Goal: Information Seeking & Learning: Learn about a topic

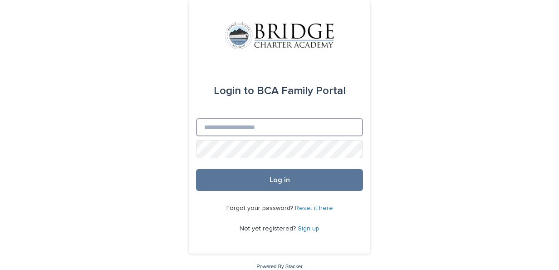
click at [249, 127] on input "Email" at bounding box center [279, 127] width 167 height 18
type input "**********"
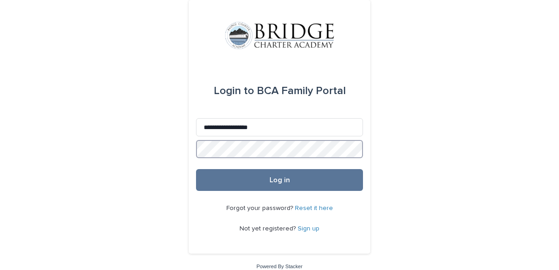
click at [196, 169] on button "Log in" at bounding box center [279, 180] width 167 height 22
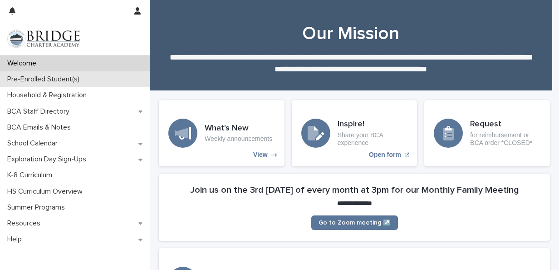
click at [68, 80] on p "Pre-Enrolled Student(s)" at bounding box center [45, 79] width 83 height 9
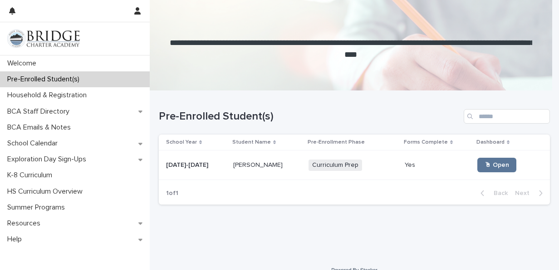
click at [320, 163] on span "Curriculum Prep" at bounding box center [336, 164] width 54 height 11
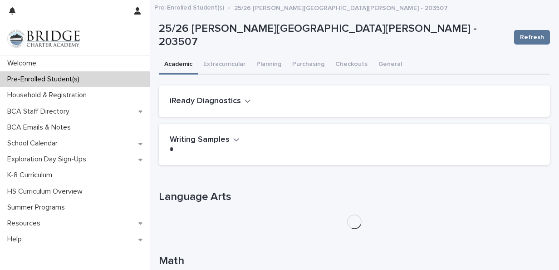
click at [242, 100] on button "iReady Diagnostics" at bounding box center [210, 101] width 81 height 10
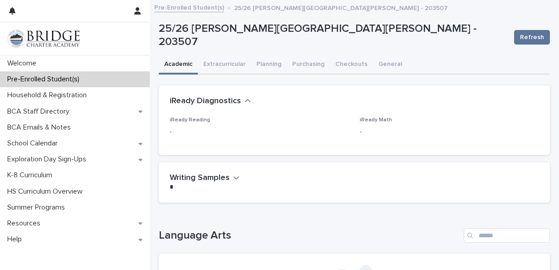
click at [180, 128] on p "-" at bounding box center [259, 132] width 179 height 10
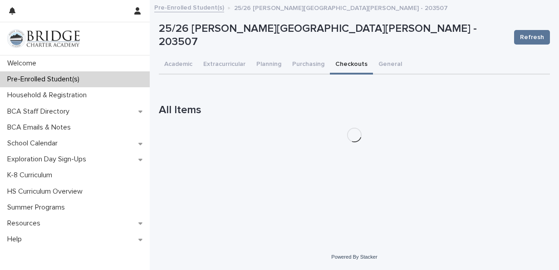
click at [347, 65] on button "Checkouts" at bounding box center [351, 64] width 43 height 19
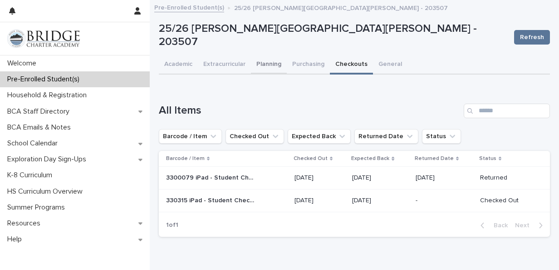
click at [272, 67] on button "Planning" at bounding box center [269, 64] width 36 height 19
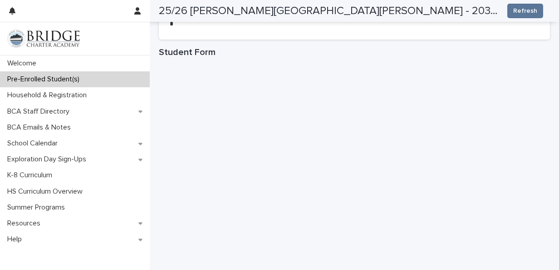
scroll to position [810, 0]
click at [517, 9] on span "Refresh" at bounding box center [525, 10] width 24 height 9
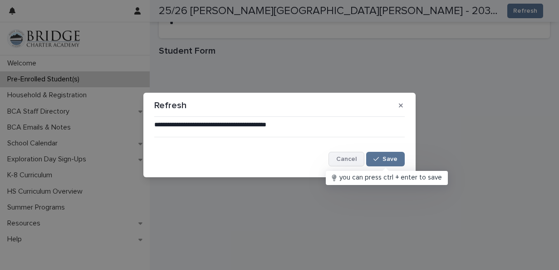
click at [348, 160] on span "Cancel" at bounding box center [346, 159] width 20 height 6
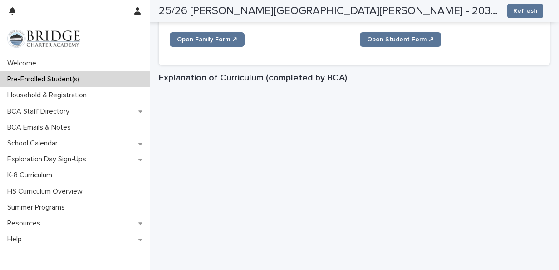
scroll to position [0, 0]
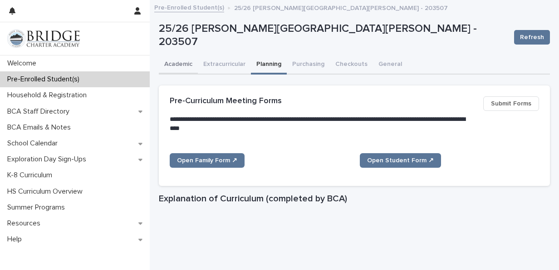
click at [175, 62] on button "Academic" at bounding box center [178, 64] width 39 height 19
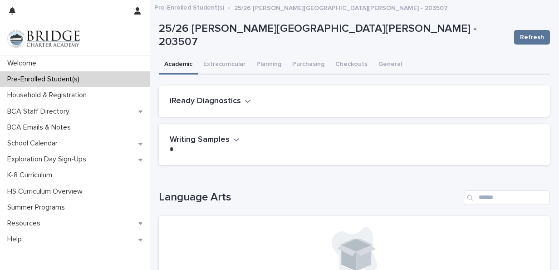
click at [241, 103] on button "iReady Diagnostics" at bounding box center [210, 101] width 81 height 10
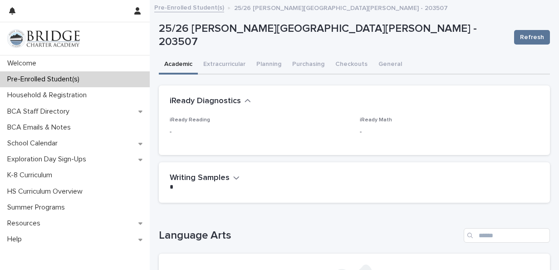
click at [189, 122] on span "iReady Reading" at bounding box center [190, 119] width 40 height 5
click at [381, 66] on button "General" at bounding box center [390, 64] width 34 height 19
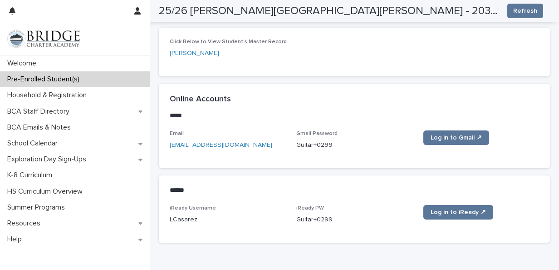
scroll to position [162, 0]
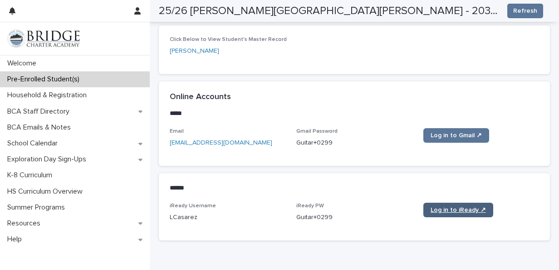
click at [432, 207] on span "Log in to iReady ↗" at bounding box center [458, 209] width 55 height 6
